Goal: Information Seeking & Learning: Learn about a topic

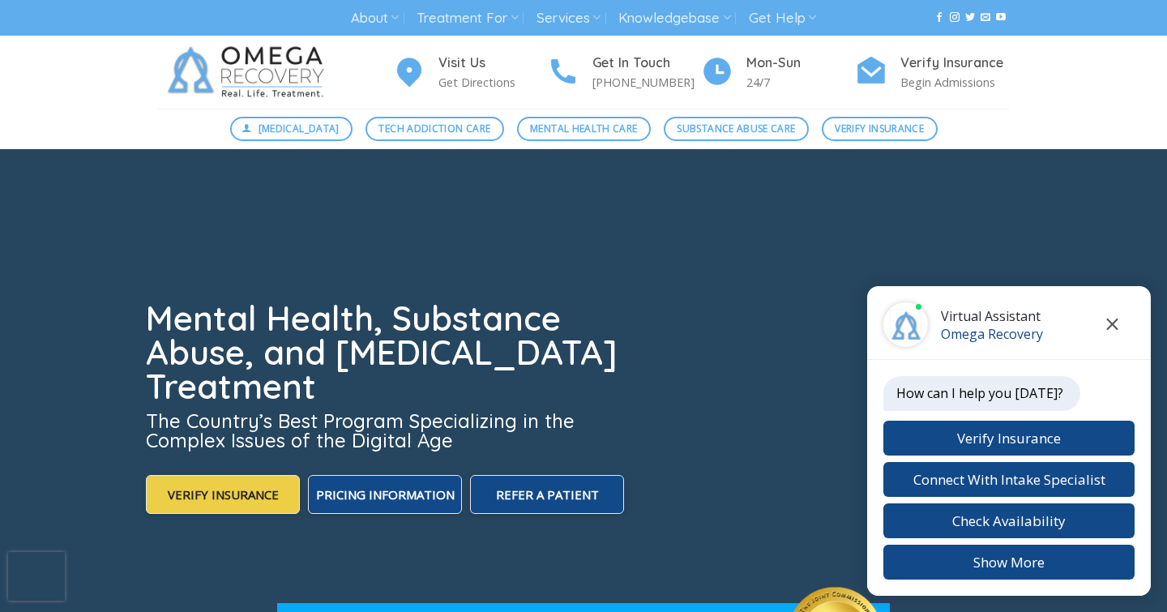
click at [1108, 321] on icon "Close chat" at bounding box center [1112, 323] width 11 height 11
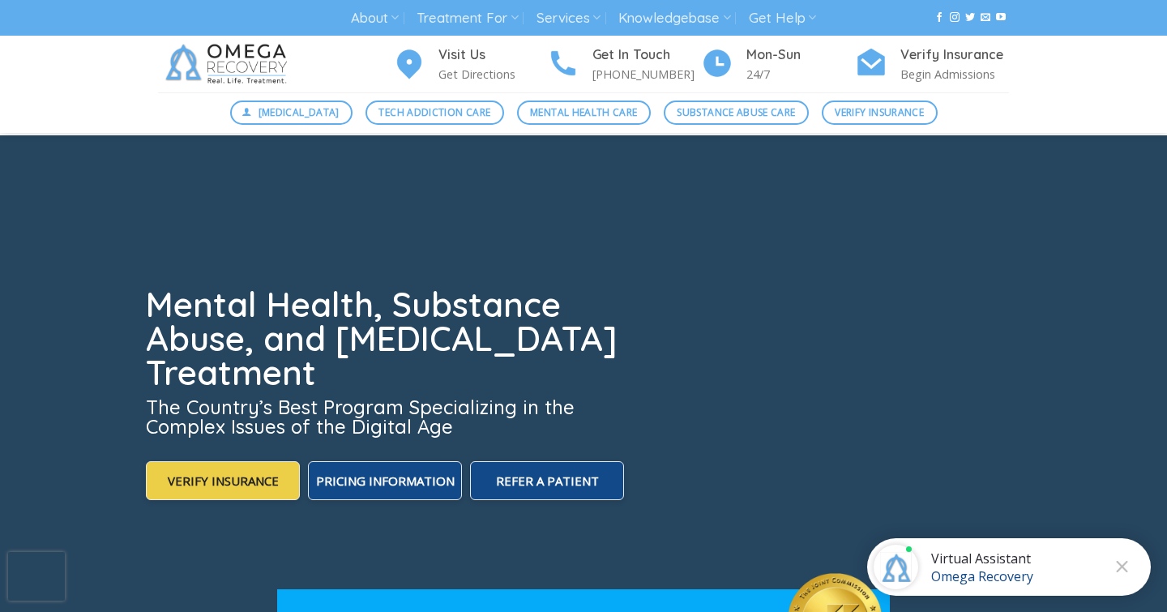
scroll to position [9, 0]
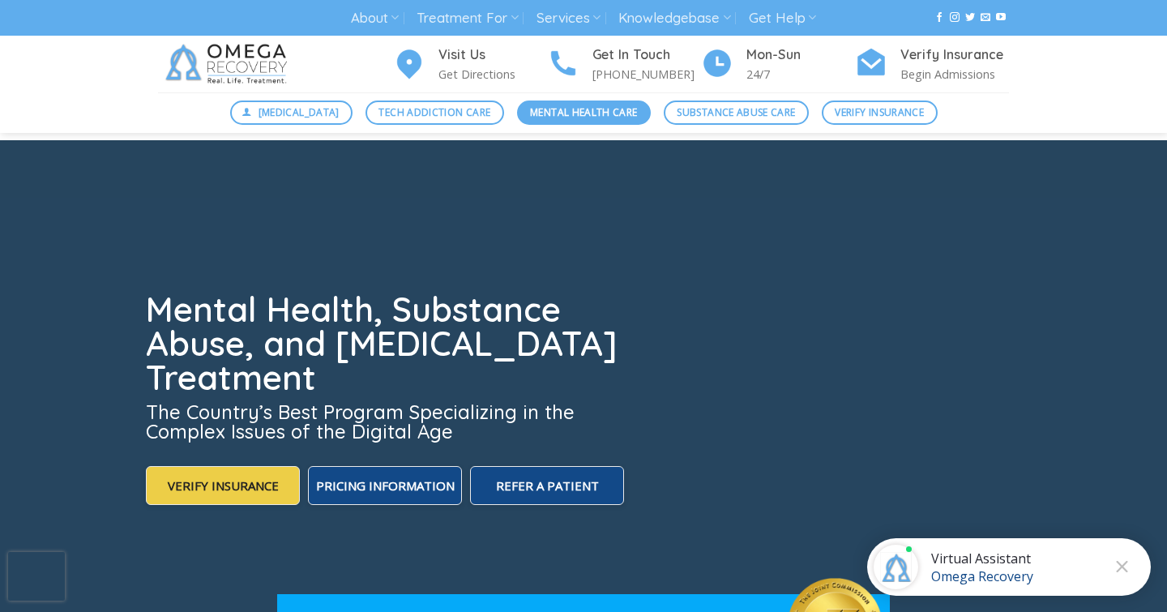
click at [601, 113] on span "Mental Health Care" at bounding box center [583, 112] width 107 height 15
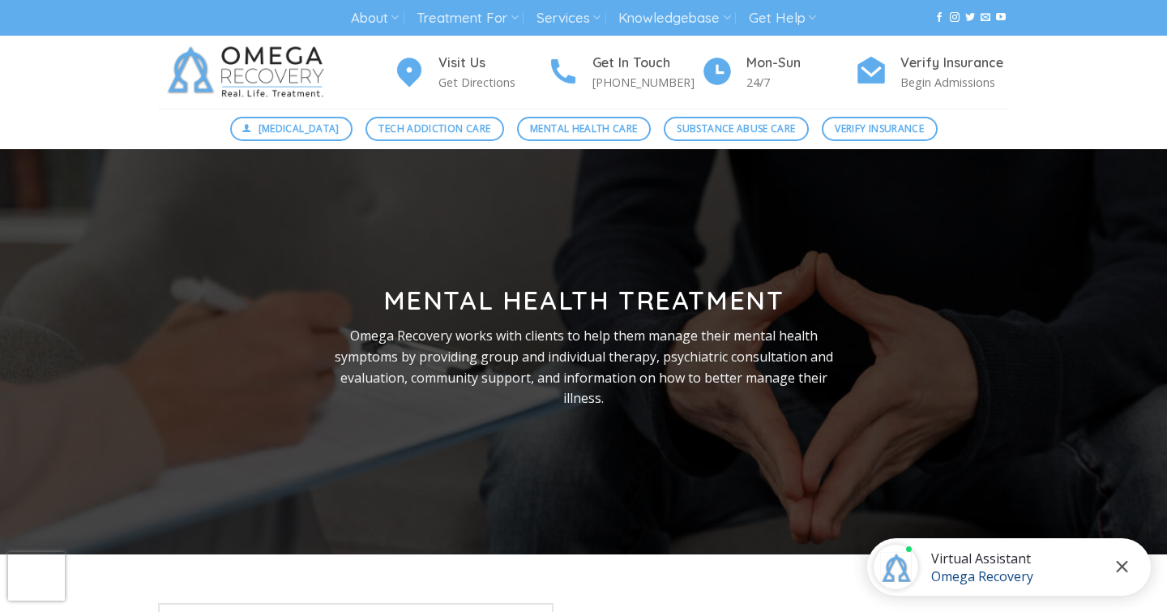
click at [1128, 566] on button "Close chat" at bounding box center [1121, 566] width 45 height 45
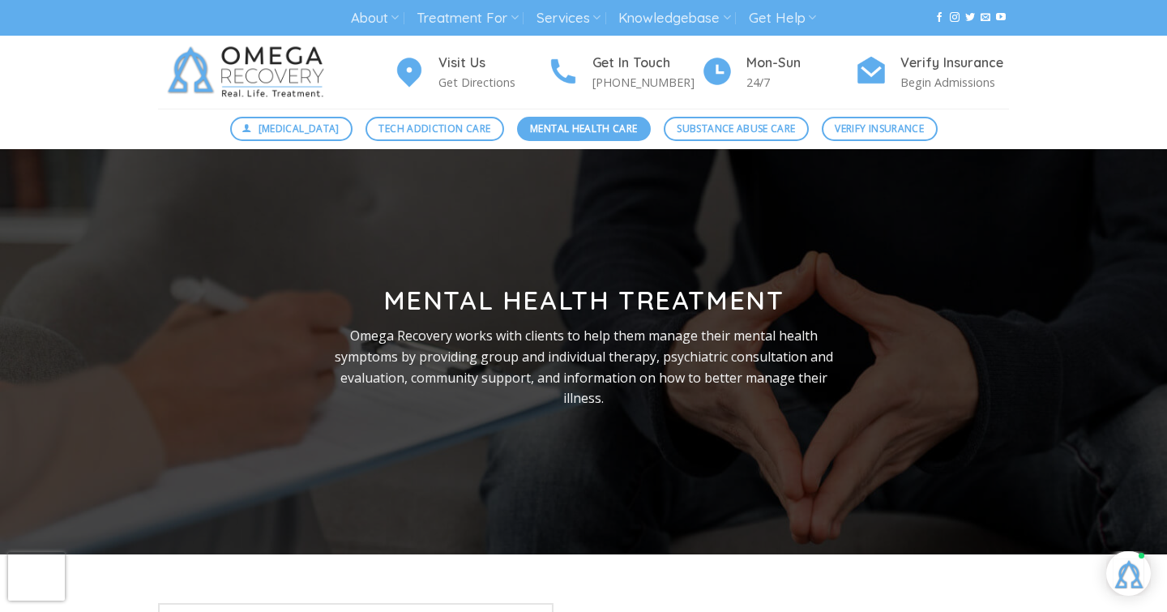
click at [571, 126] on span "Mental Health Care" at bounding box center [583, 128] width 107 height 15
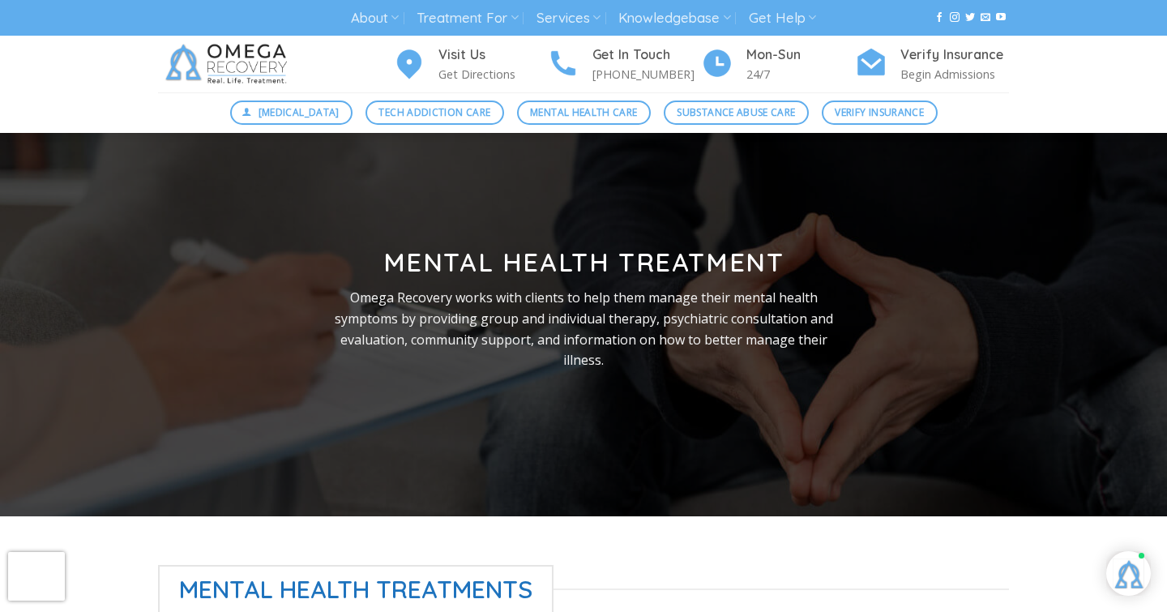
scroll to position [37, 0]
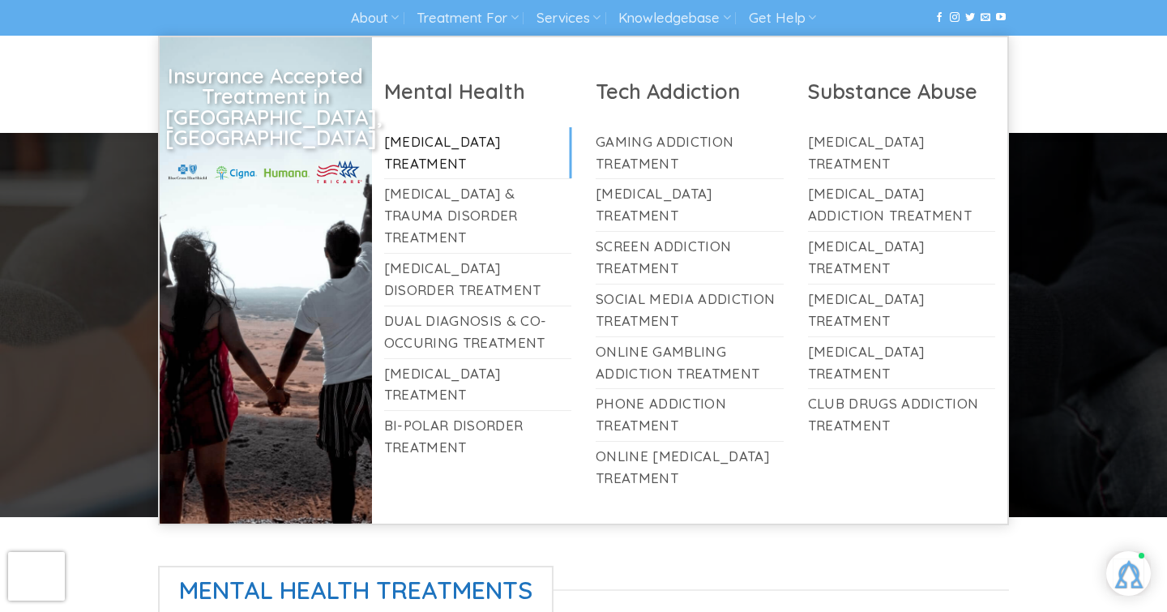
click at [463, 143] on link "[MEDICAL_DATA] Treatment" at bounding box center [478, 153] width 188 height 52
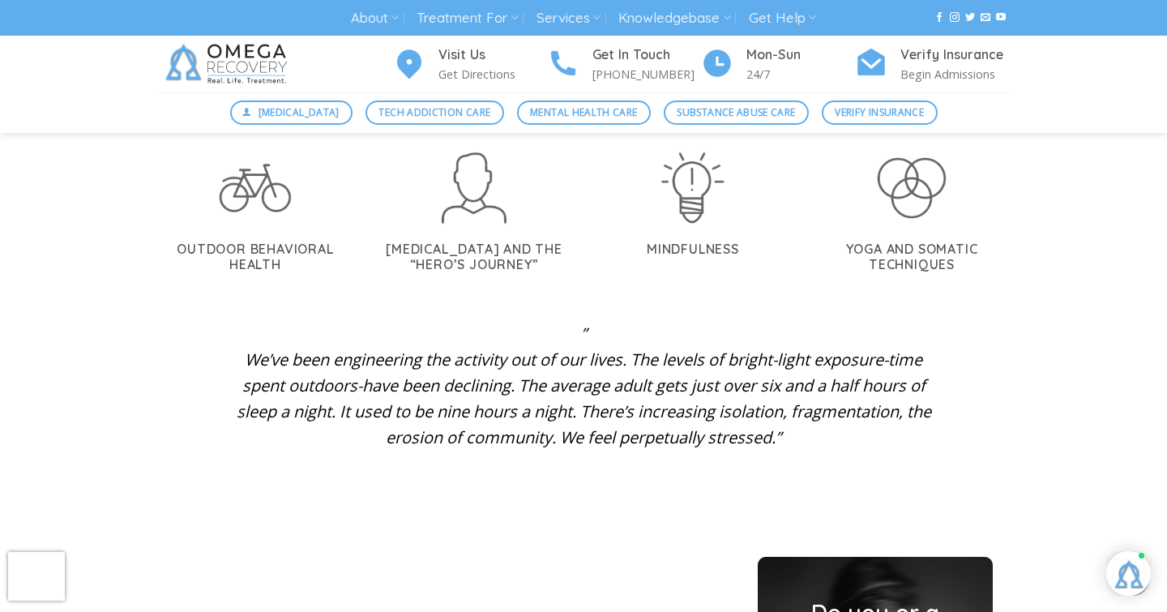
scroll to position [3243, 0]
click at [1015, 473] on div "” We’ve been engineering the activity out of our lives. The levels of bright-li…" at bounding box center [583, 406] width 875 height 175
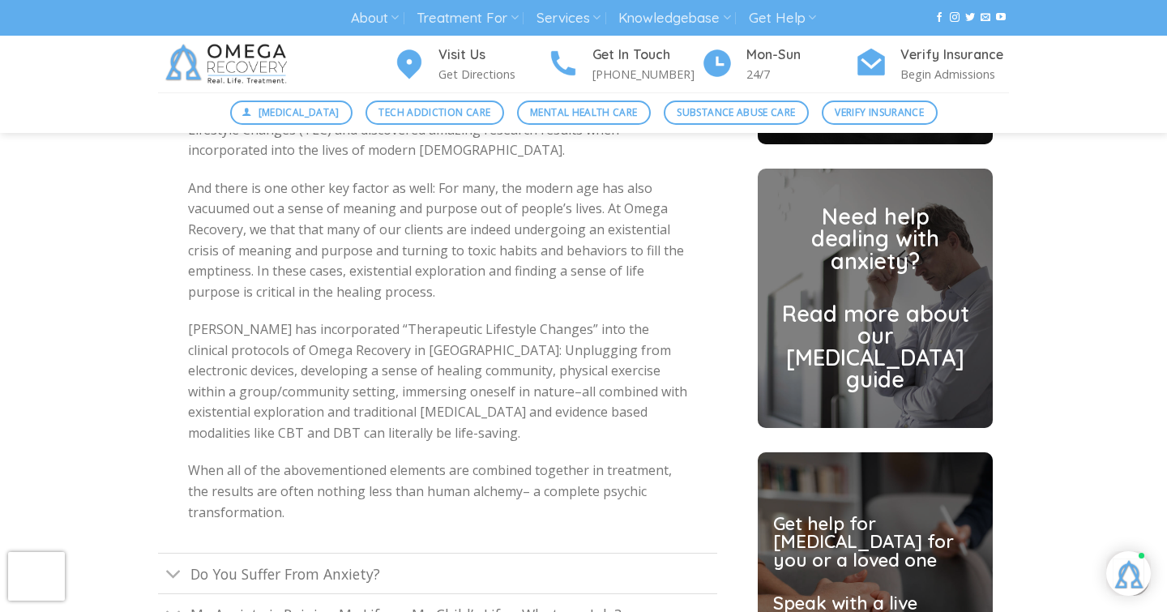
scroll to position [3915, 0]
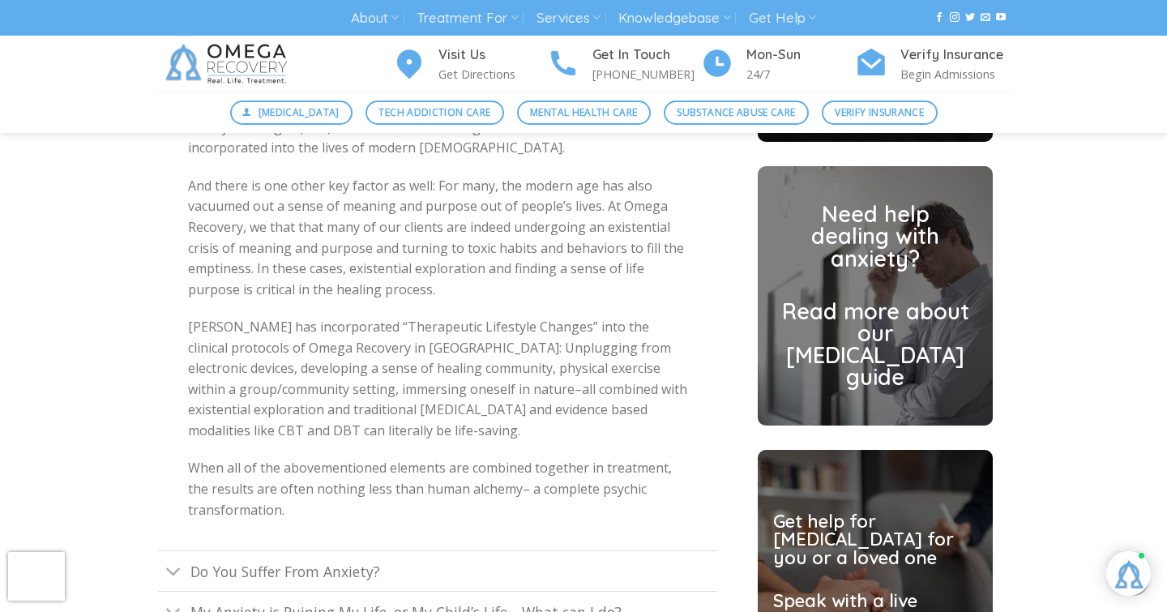
click at [657, 520] on div "The more Dr. Ilardi looked at the commonalities of these mentally healthy socie…" at bounding box center [437, 275] width 559 height 549
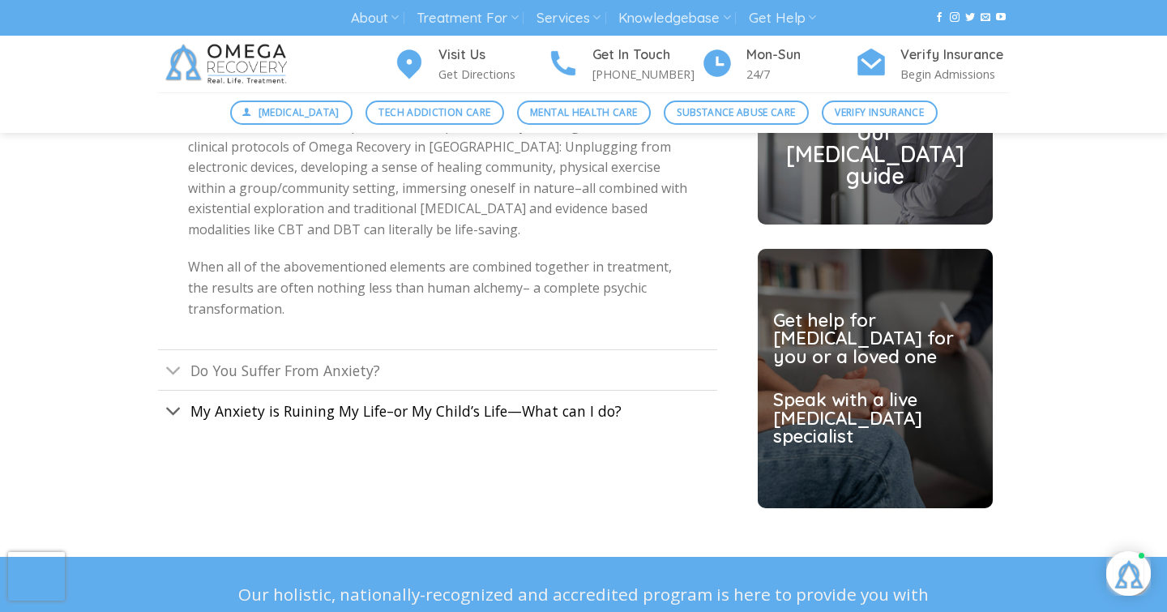
scroll to position [4117, 0]
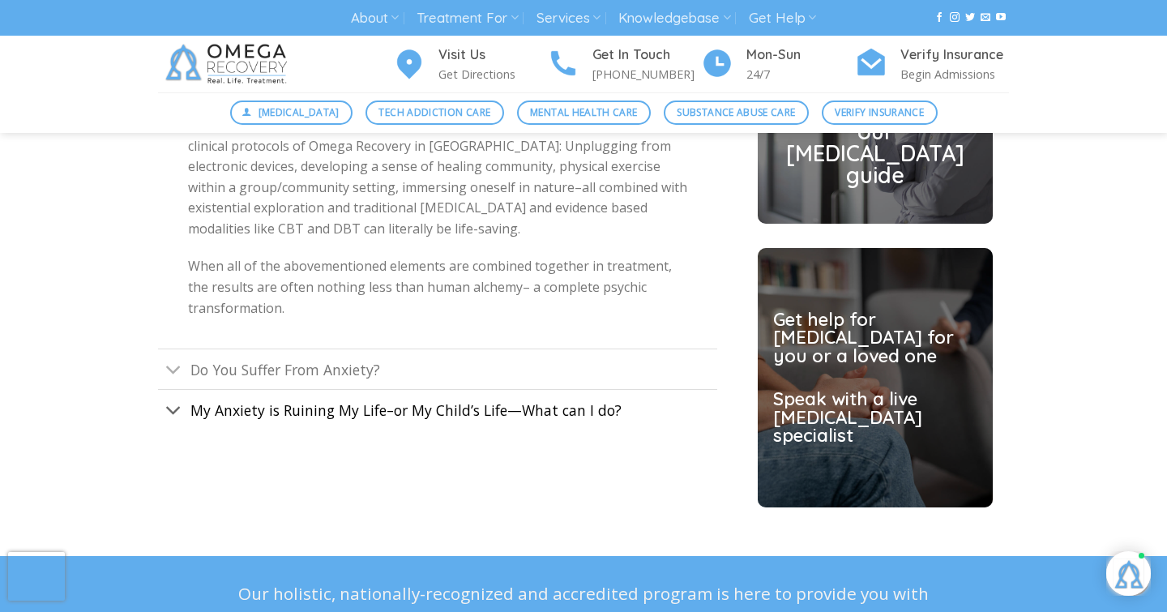
click at [581, 401] on span "My Anxiety is Ruining My Life–or My Child’s Life—What can I do?" at bounding box center [405, 409] width 431 height 19
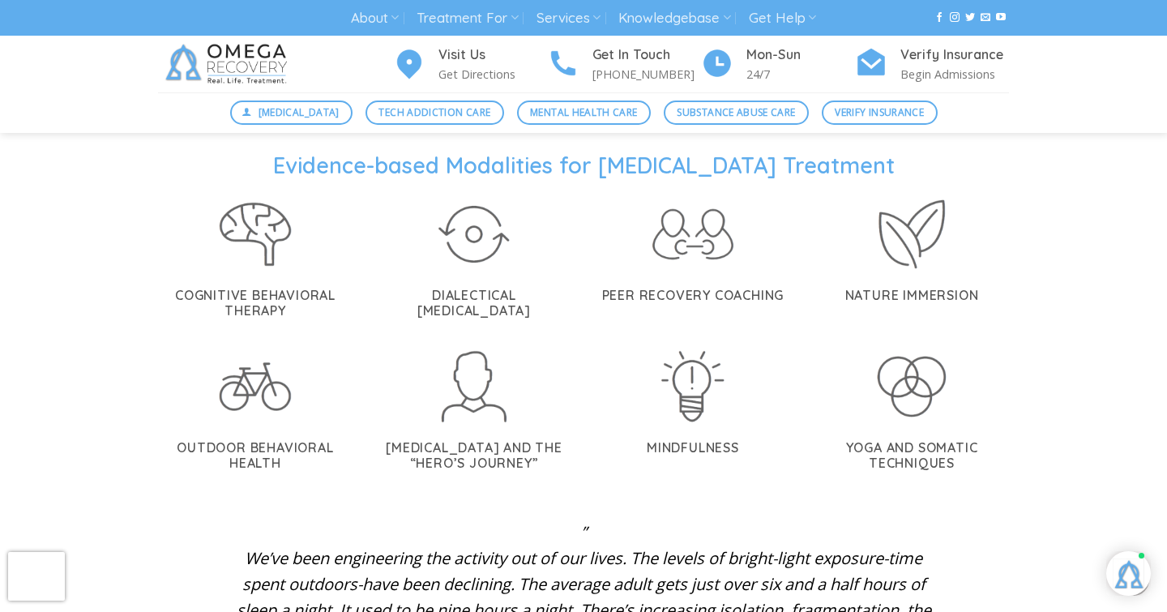
scroll to position [3041, 0]
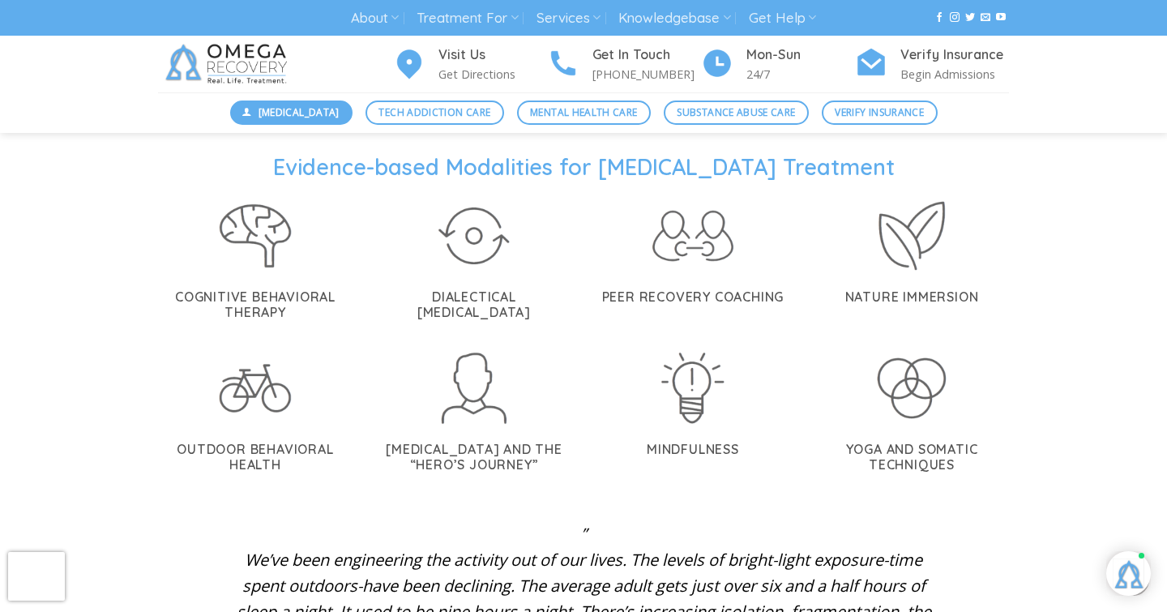
click at [292, 113] on span "[MEDICAL_DATA]" at bounding box center [298, 112] width 81 height 15
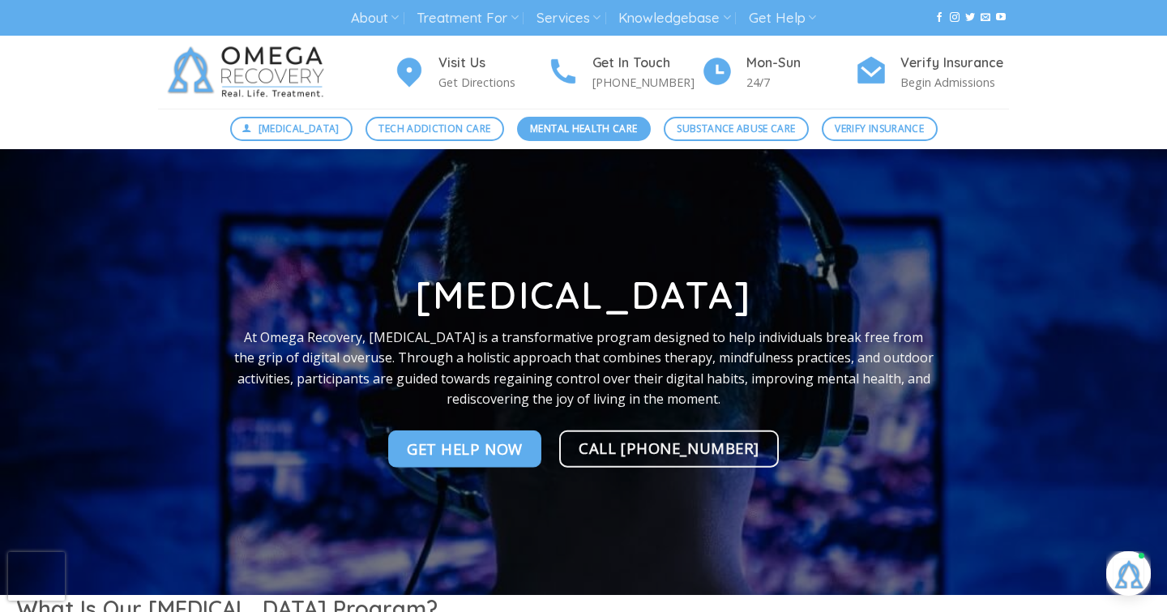
click at [582, 130] on span "Mental Health Care" at bounding box center [583, 128] width 107 height 15
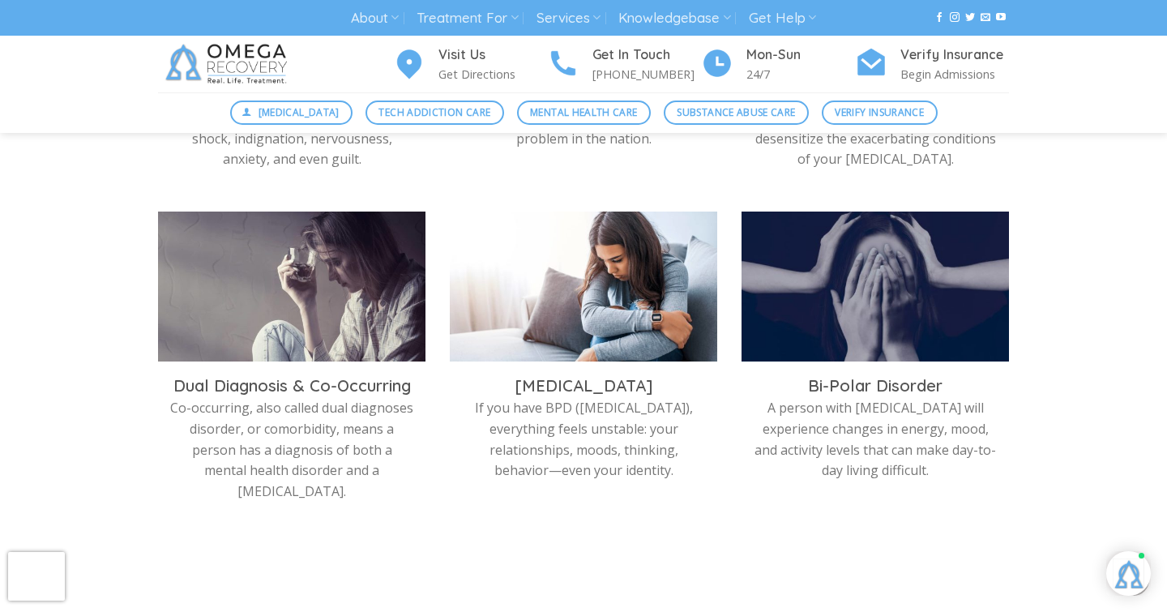
scroll to position [779, 0]
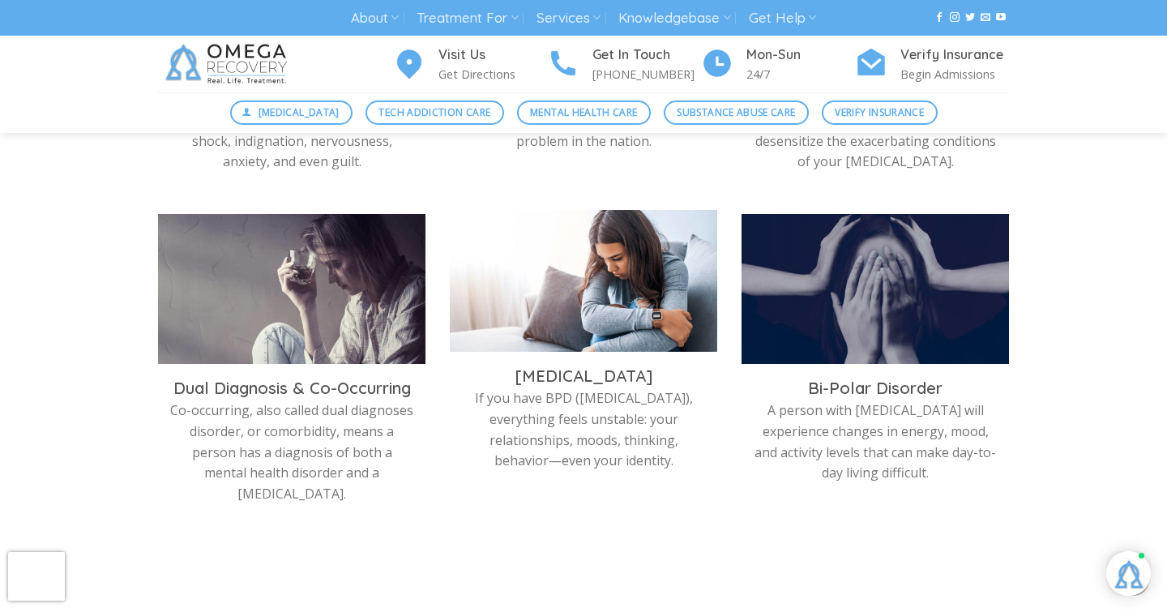
click at [620, 312] on img at bounding box center [583, 285] width 267 height 150
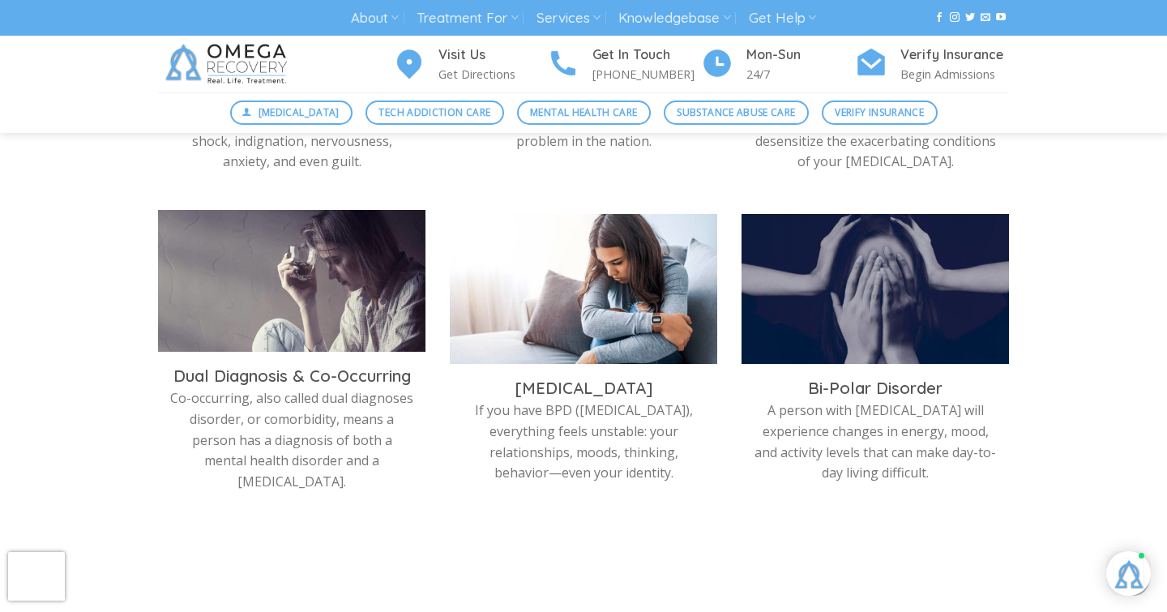
click at [254, 326] on img at bounding box center [291, 285] width 267 height 150
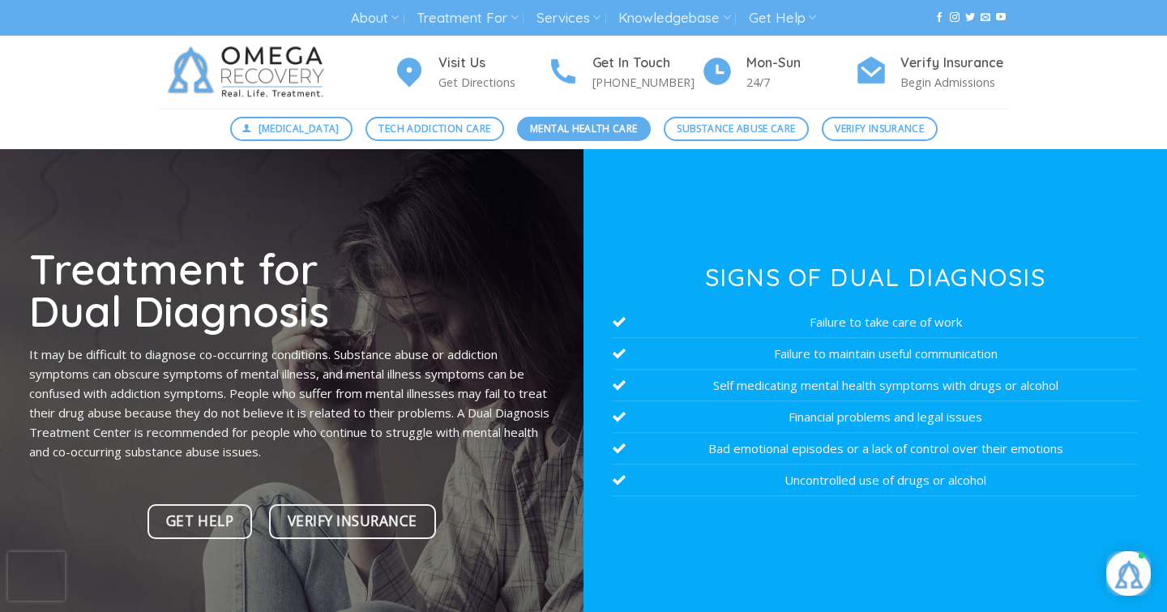
click at [595, 138] on link "Mental Health Care" at bounding box center [584, 129] width 134 height 24
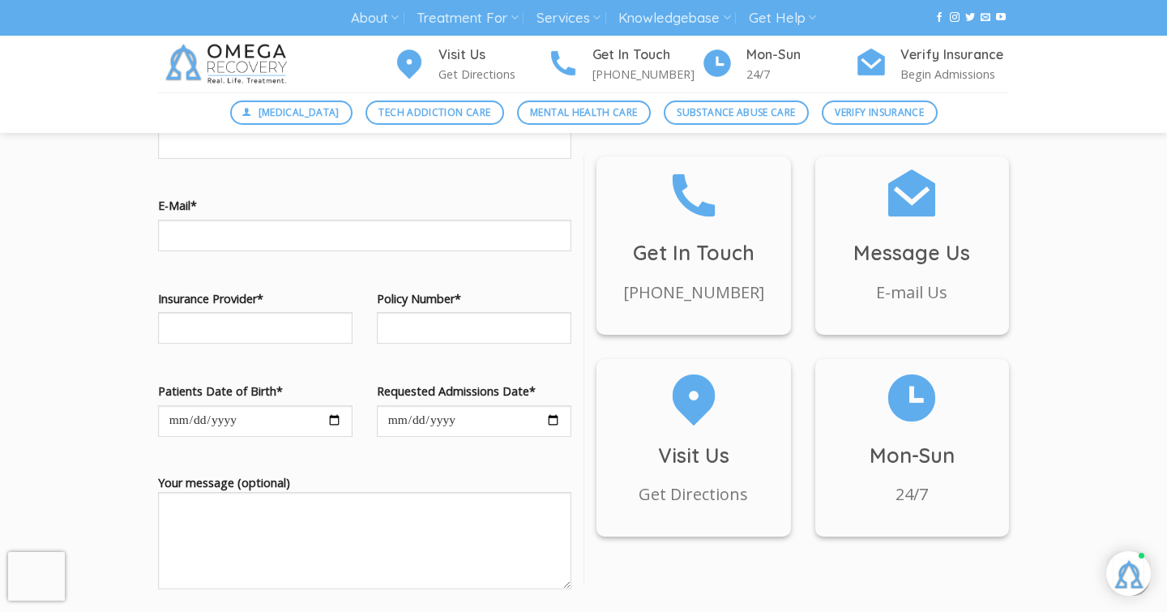
scroll to position [1534, 0]
